Goal: Find specific page/section: Find specific page/section

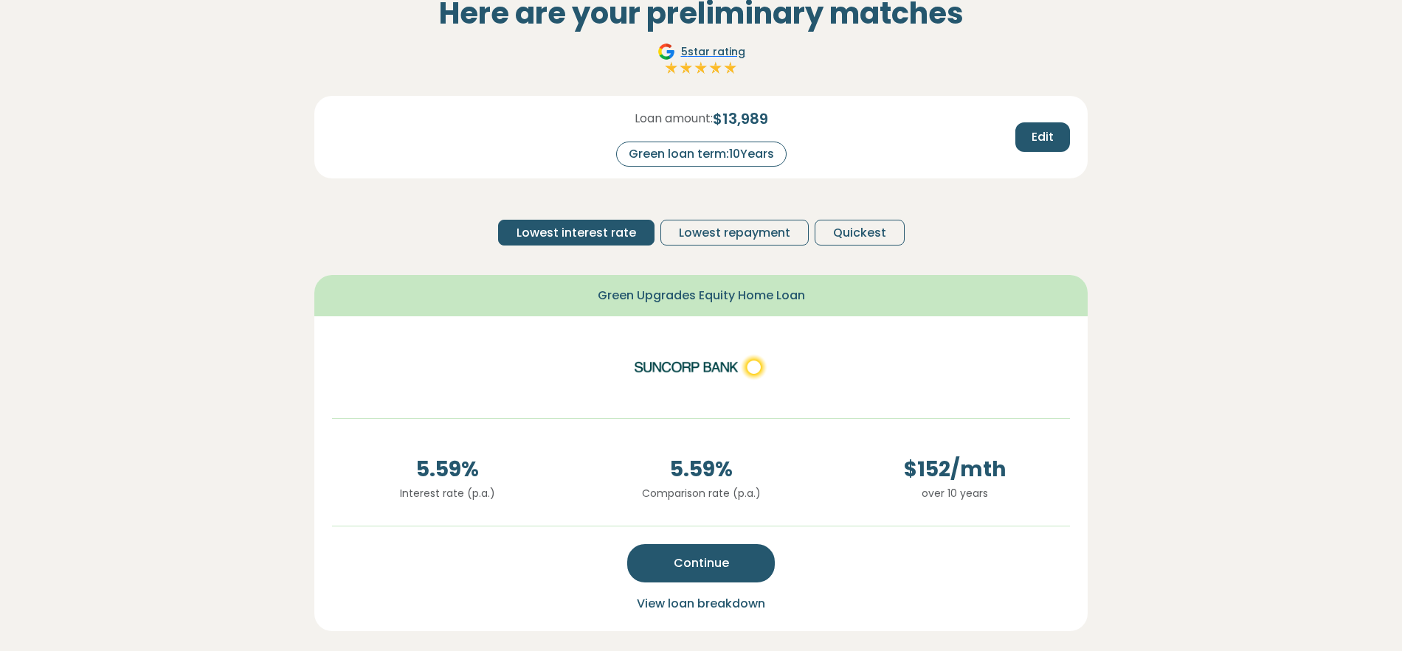
click at [708, 561] on span "Continue" at bounding box center [701, 564] width 55 height 18
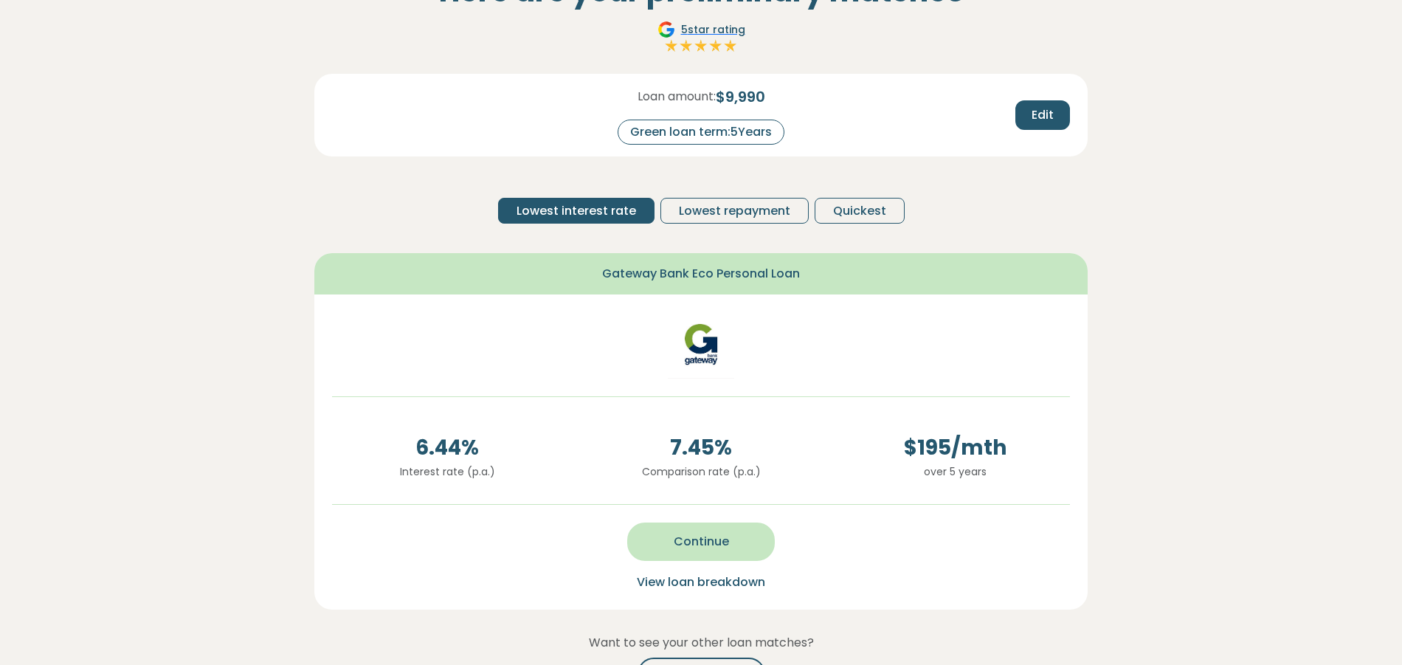
click at [682, 542] on span "Continue" at bounding box center [701, 542] width 55 height 18
